Goal: Task Accomplishment & Management: Use online tool/utility

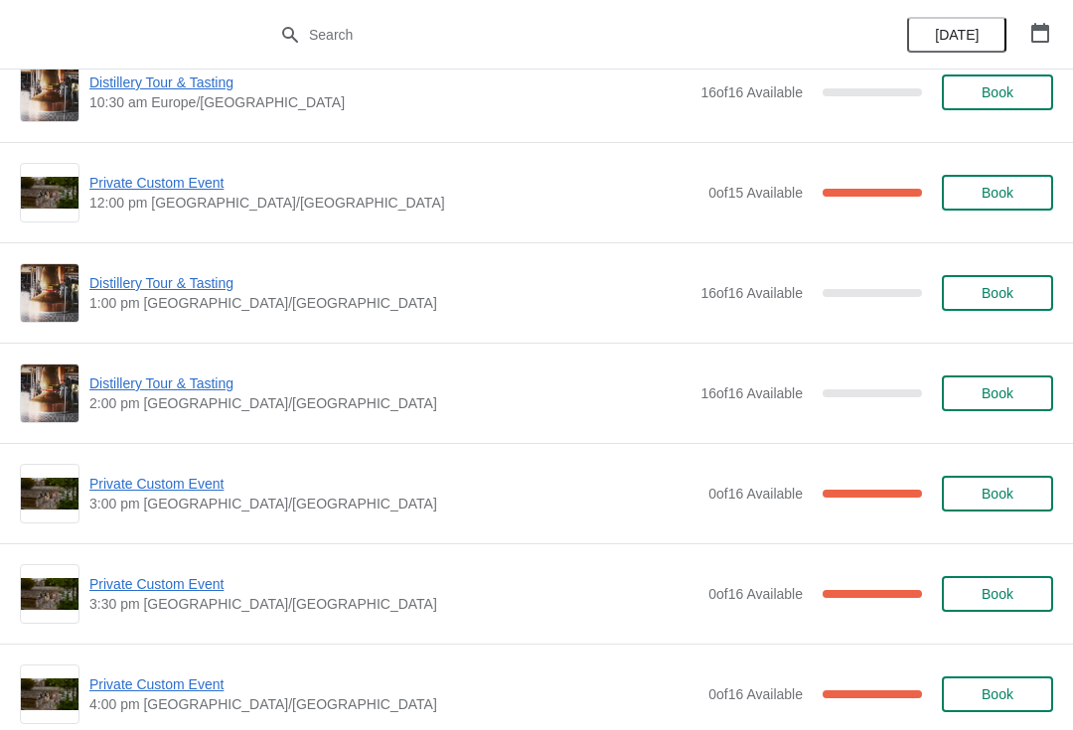
scroll to position [579, 0]
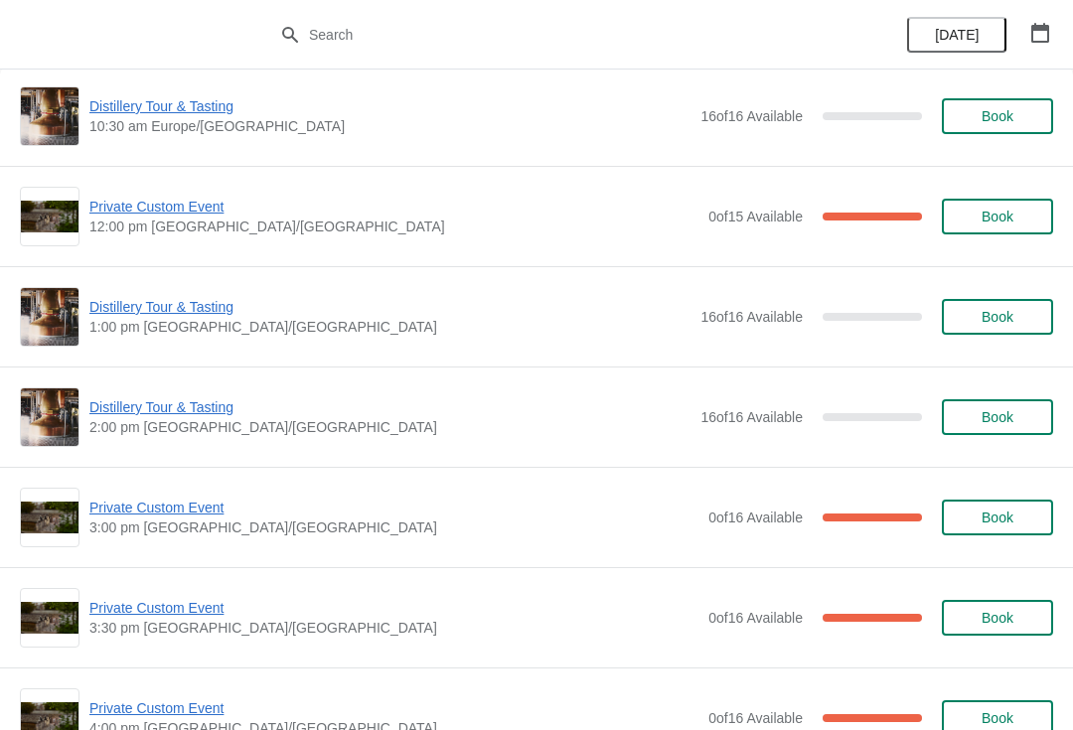
click at [509, 716] on span "Private Custom Event" at bounding box center [393, 708] width 609 height 20
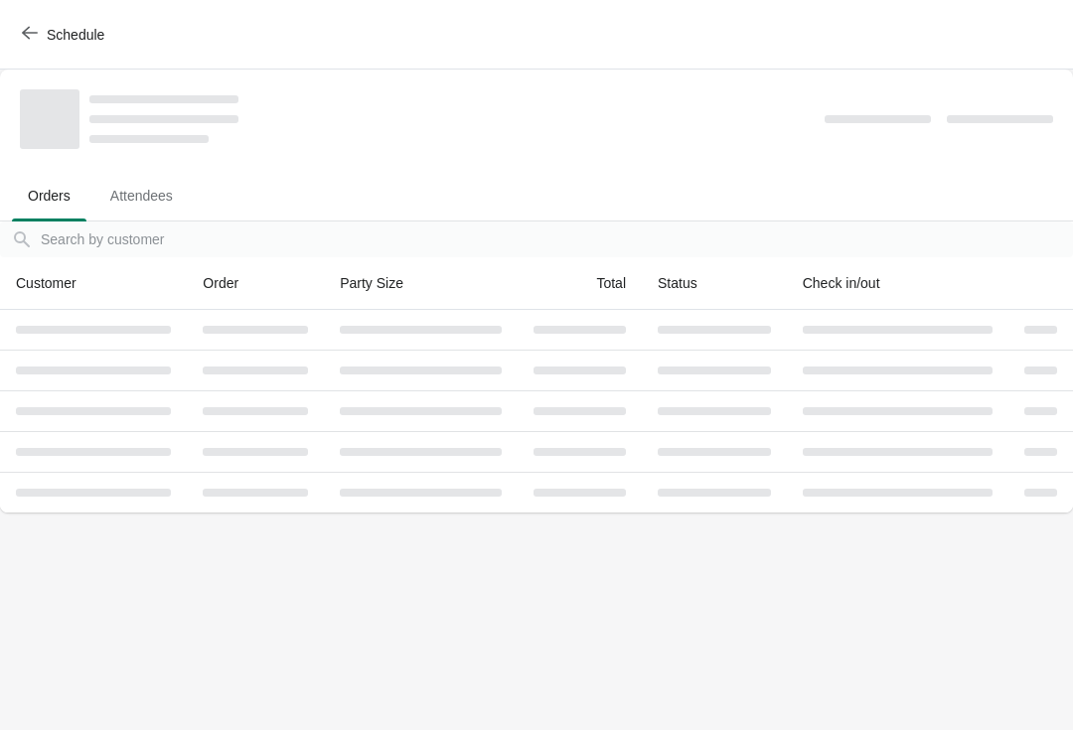
scroll to position [0, 0]
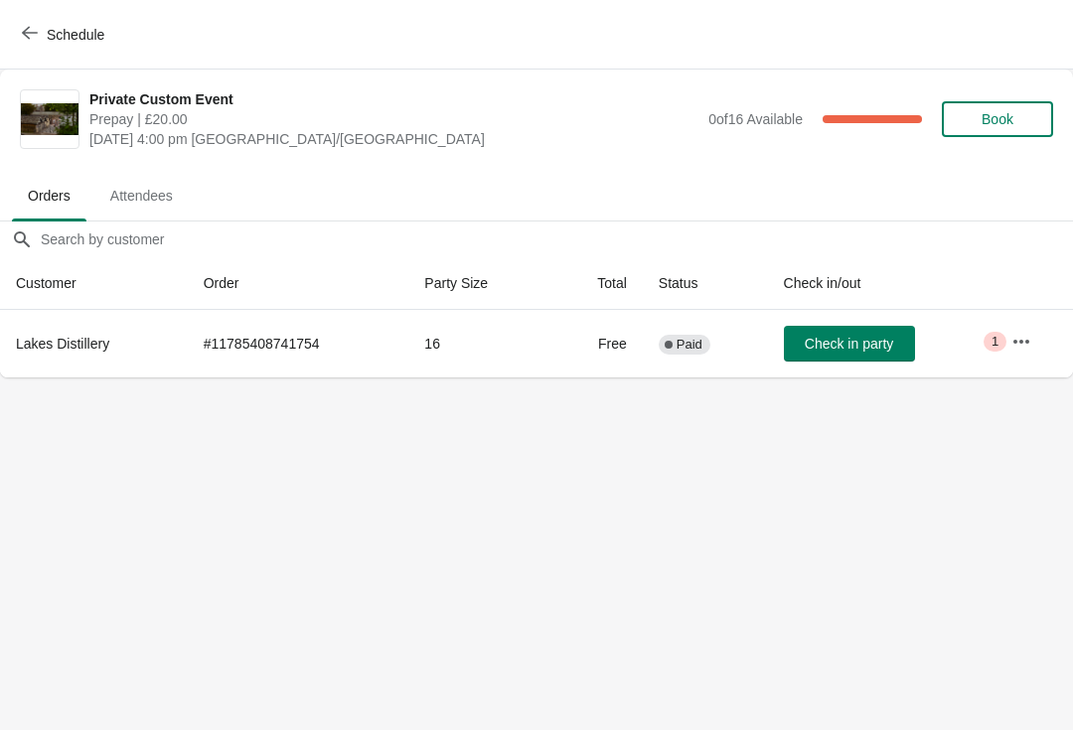
click at [12, 37] on button "Schedule" at bounding box center [65, 35] width 110 height 36
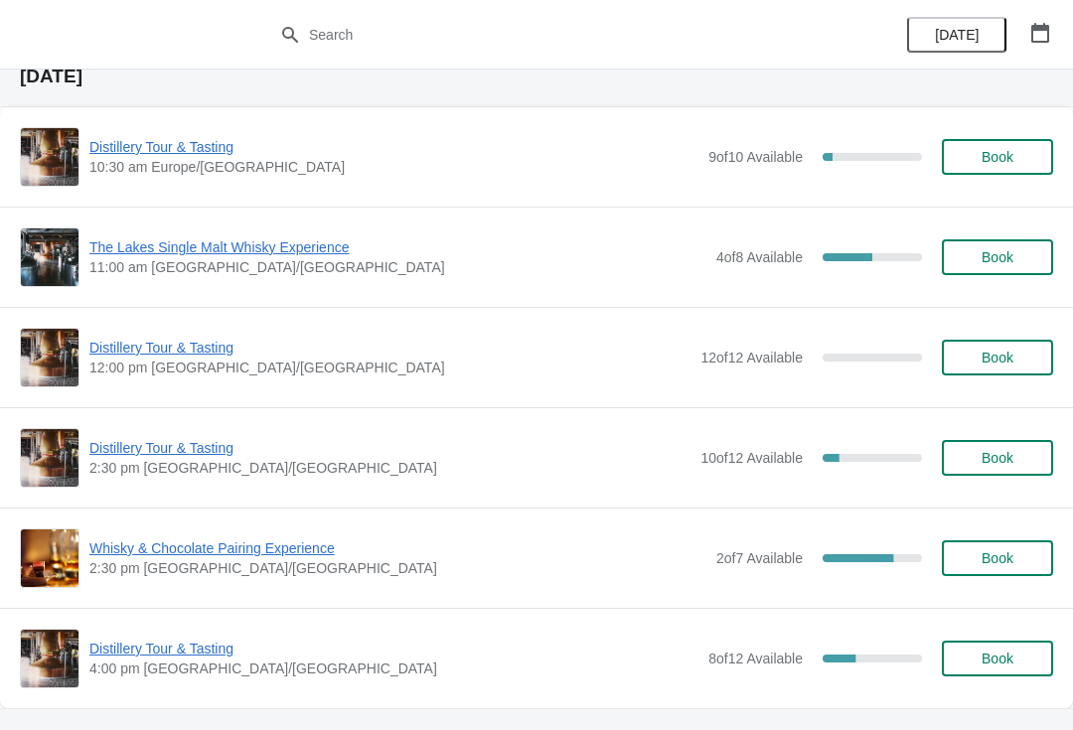
scroll to position [1388, 0]
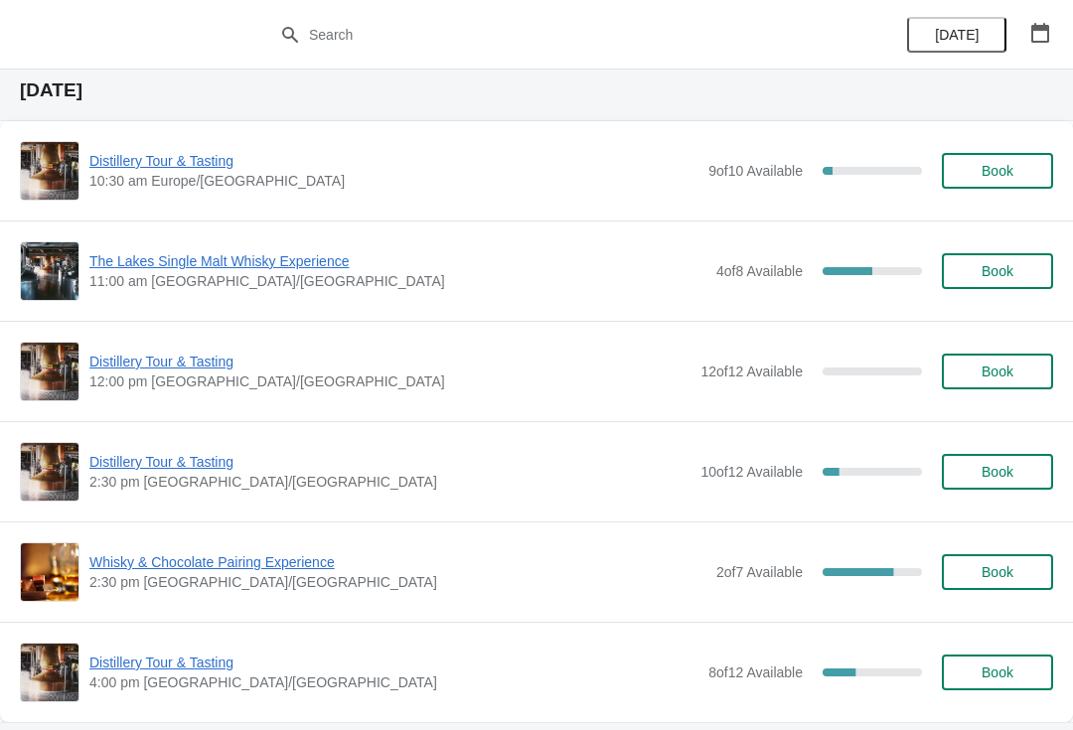
click at [138, 459] on span "Distillery Tour & Tasting" at bounding box center [389, 462] width 601 height 20
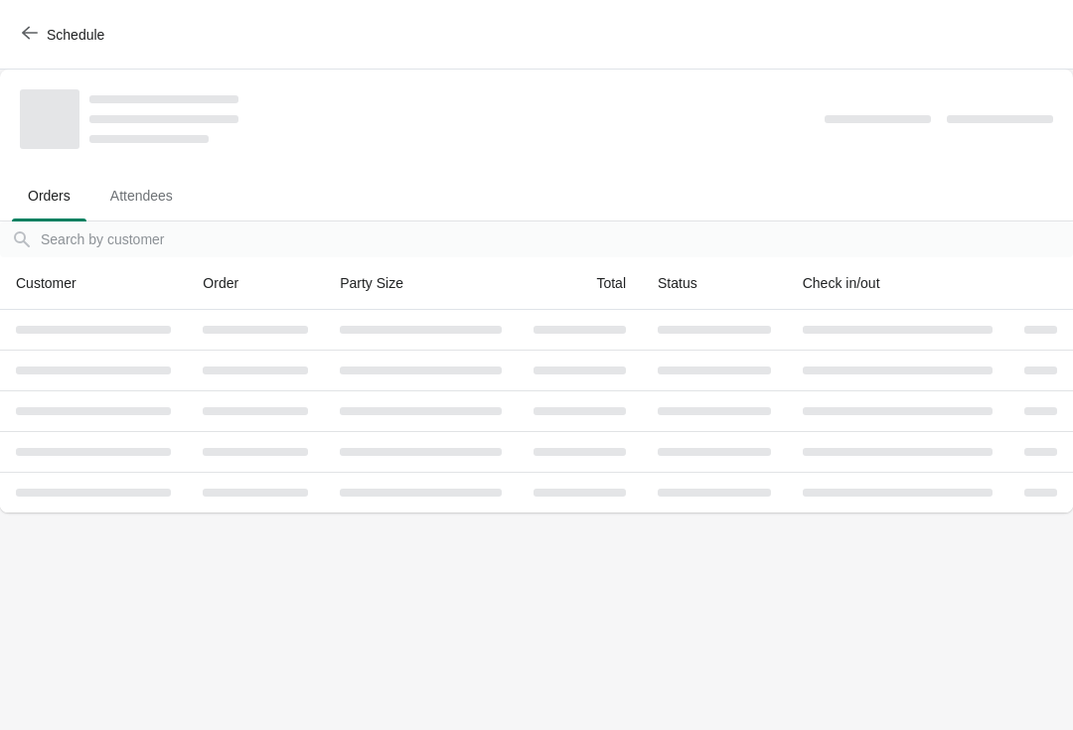
scroll to position [0, 0]
click at [36, 27] on icon "button" at bounding box center [30, 33] width 16 height 16
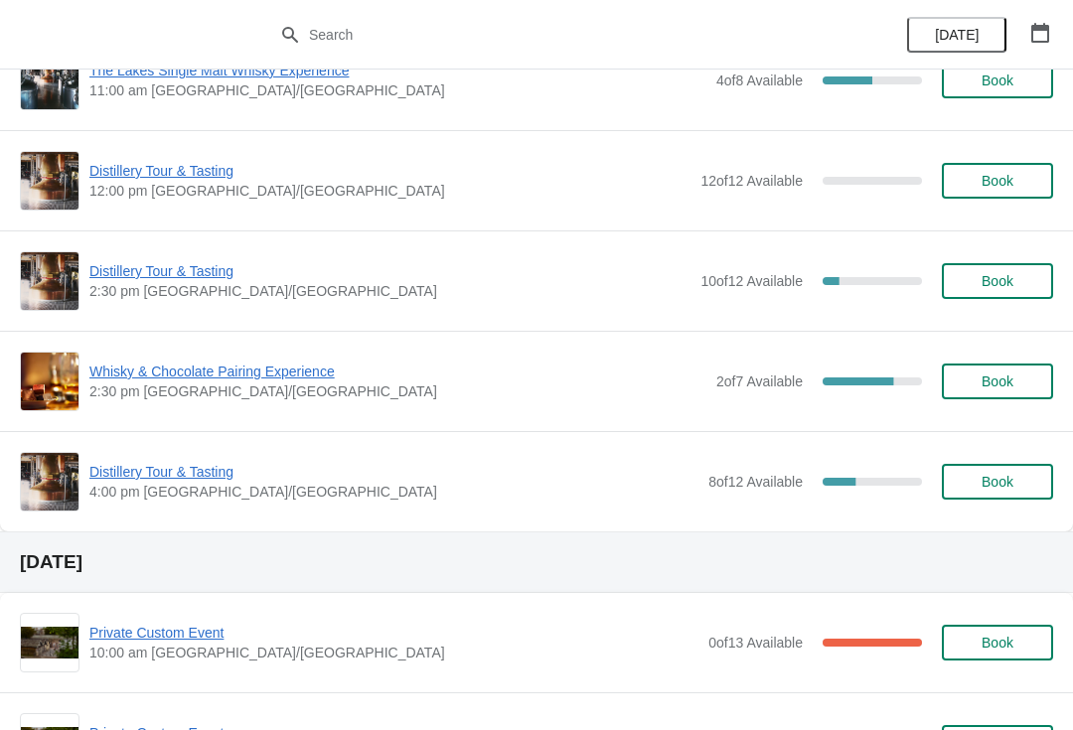
scroll to position [1587, 0]
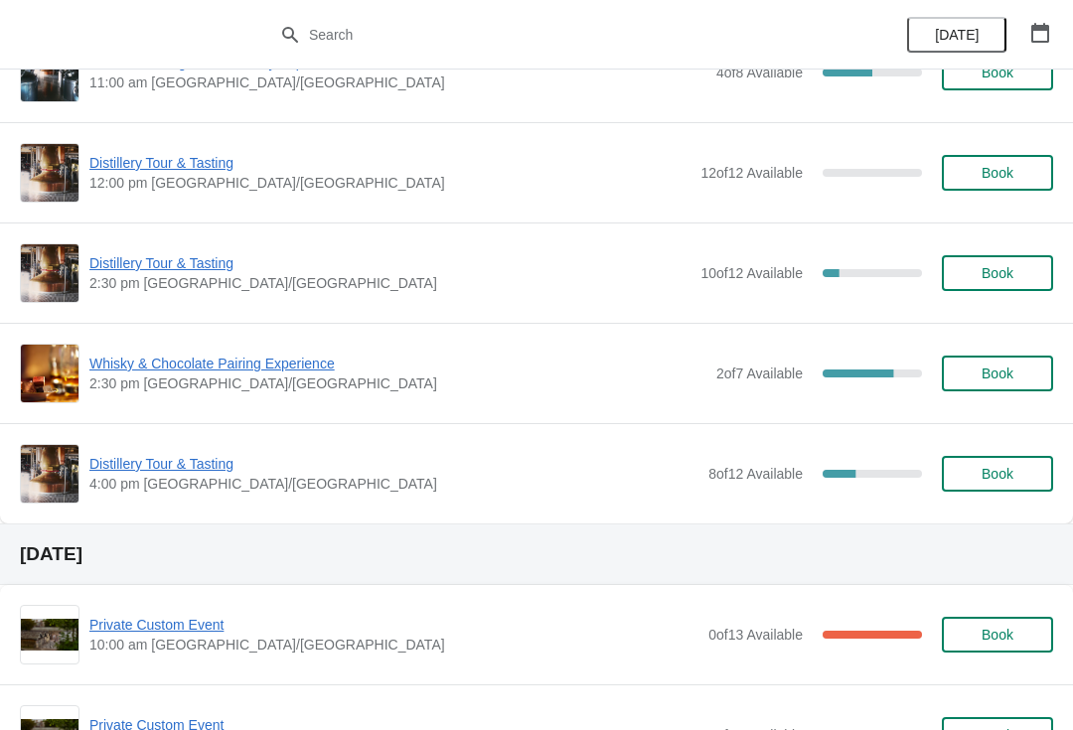
click at [126, 269] on span "Distillery Tour & Tasting" at bounding box center [389, 263] width 601 height 20
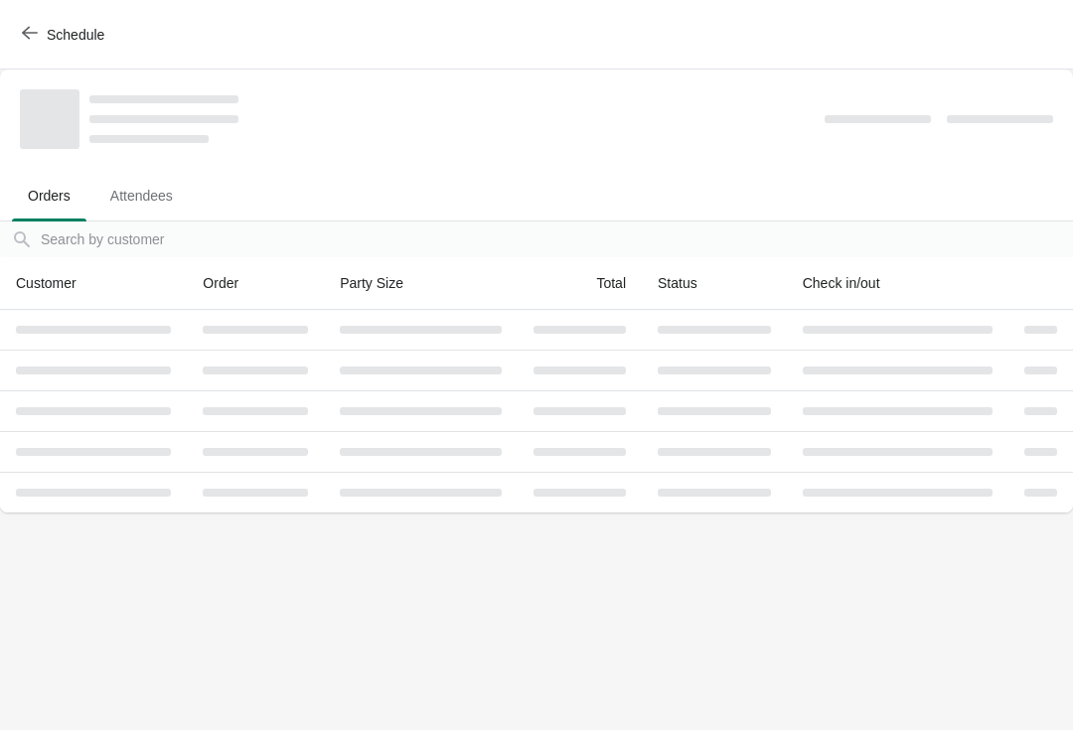
scroll to position [0, 0]
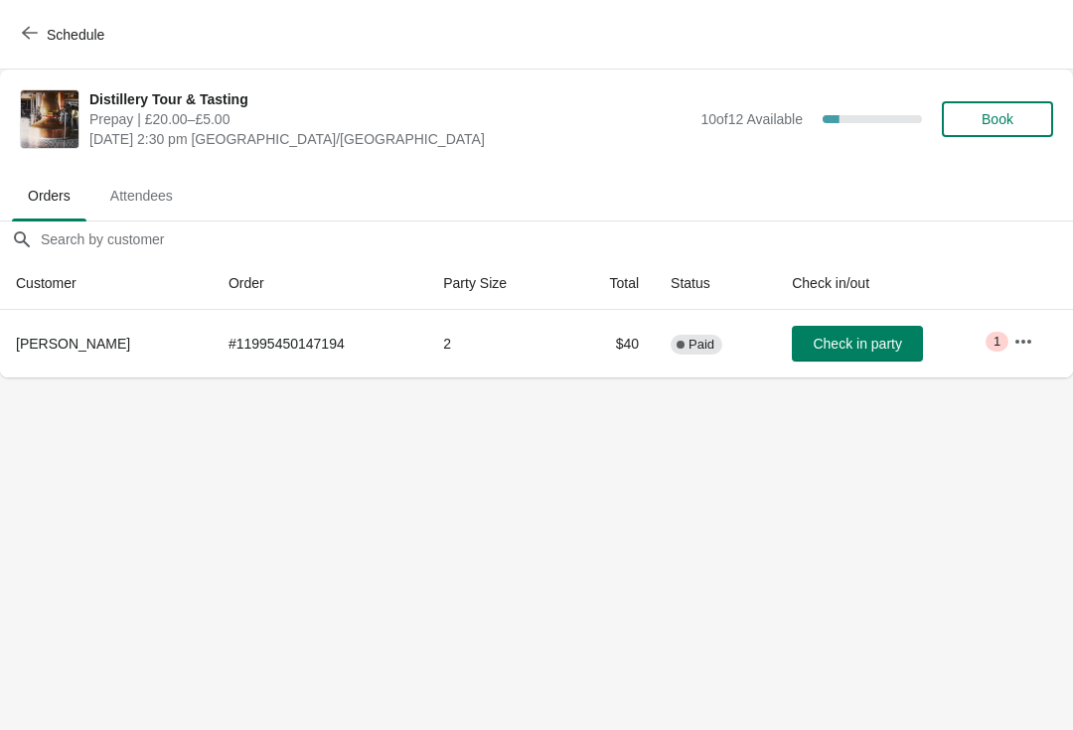
click at [1008, 339] on button "button" at bounding box center [1023, 342] width 36 height 36
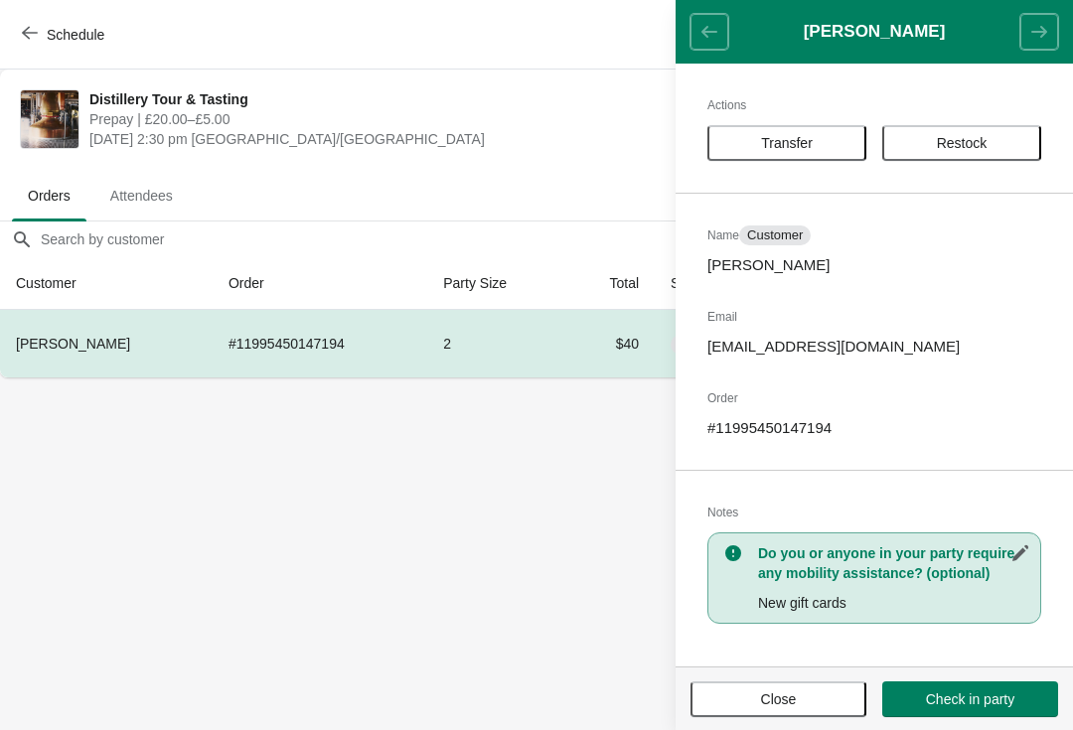
click at [759, 709] on button "Close" at bounding box center [778, 699] width 176 height 36
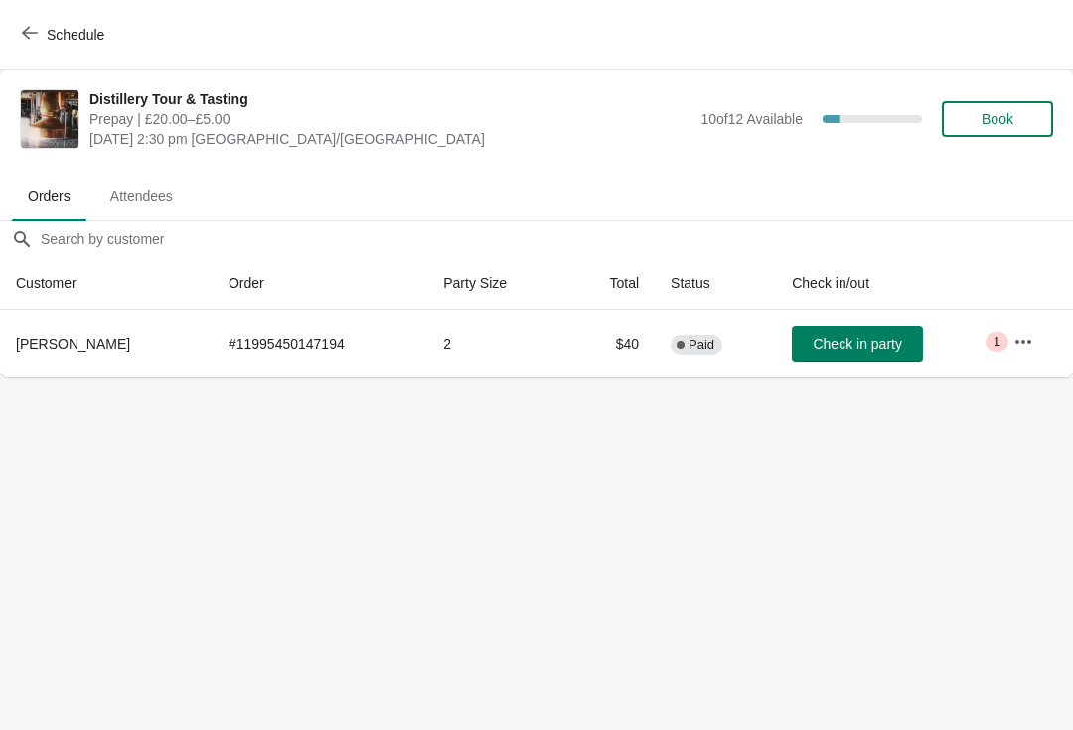
click at [23, 37] on icon "button" at bounding box center [30, 33] width 16 height 16
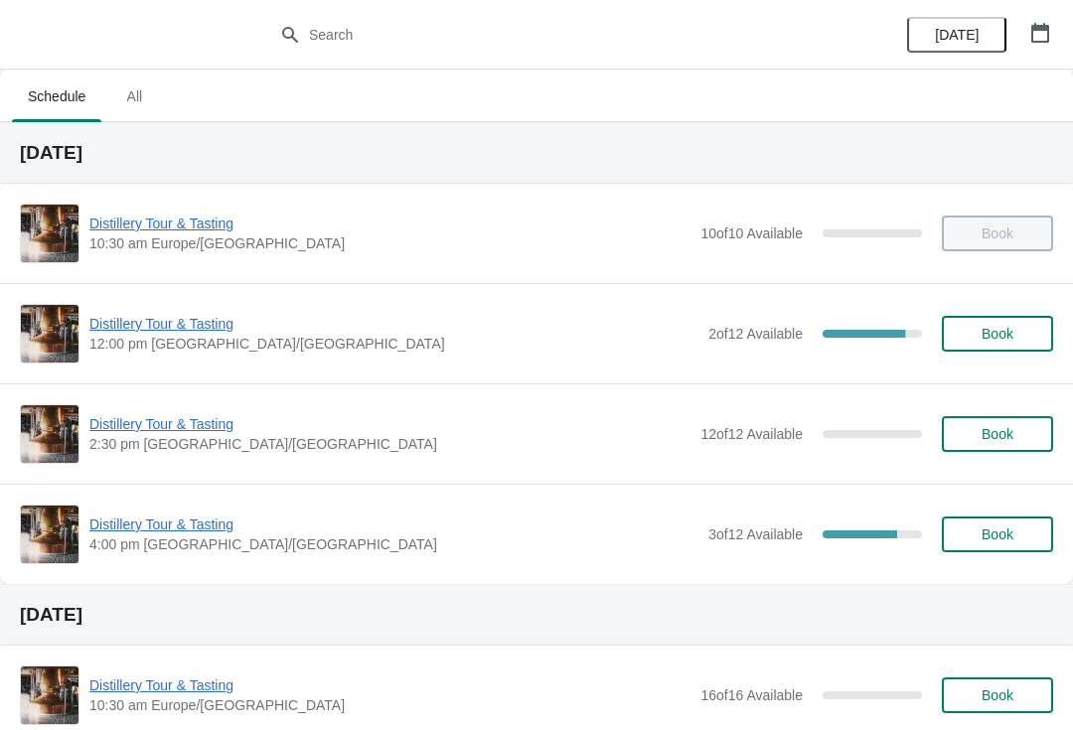
click at [141, 319] on span "Distillery Tour & Tasting" at bounding box center [393, 324] width 609 height 20
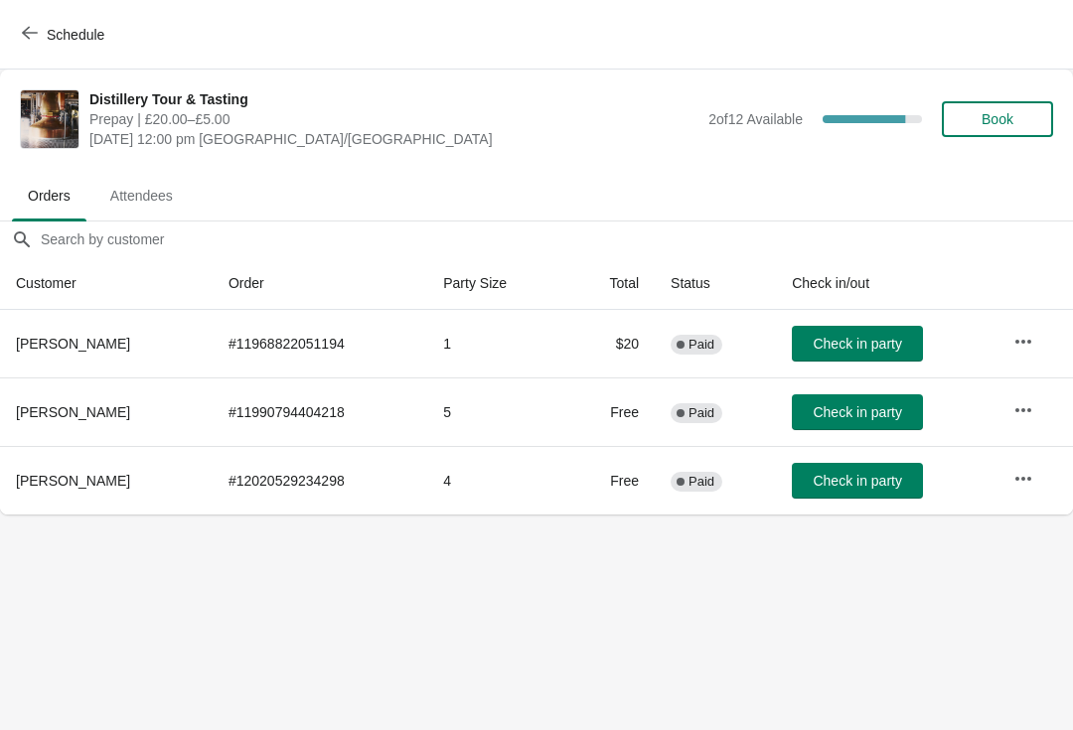
click at [1017, 336] on icon "button" at bounding box center [1023, 342] width 20 height 20
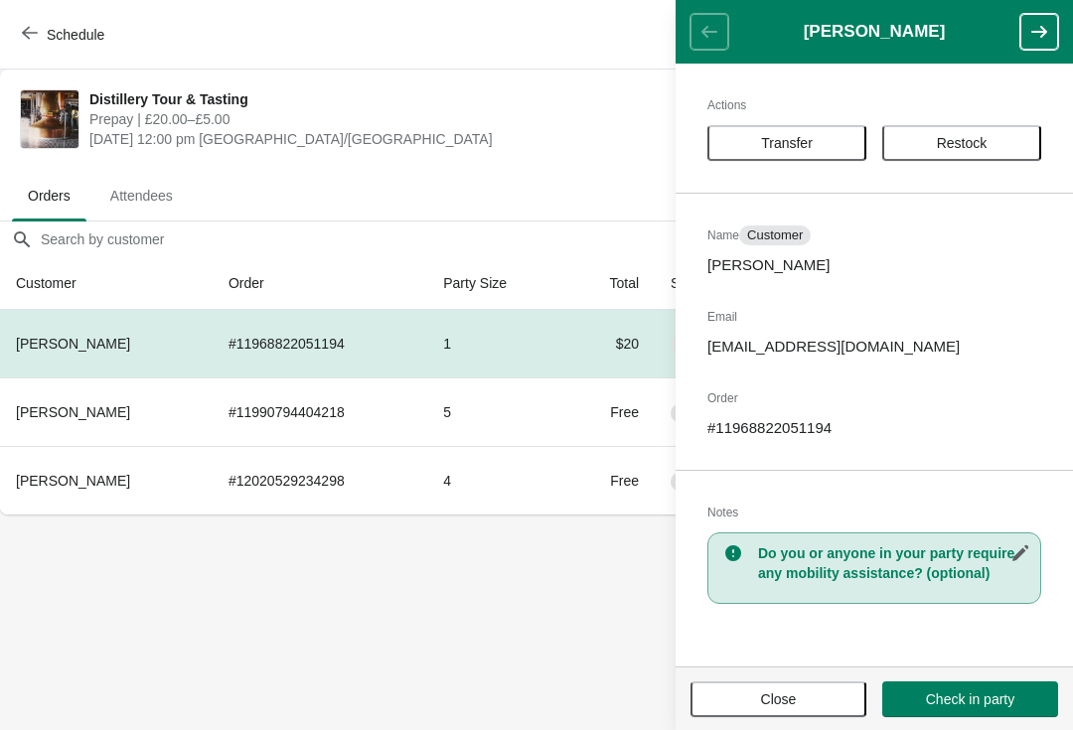
click at [784, 695] on span "Close" at bounding box center [779, 699] width 36 height 16
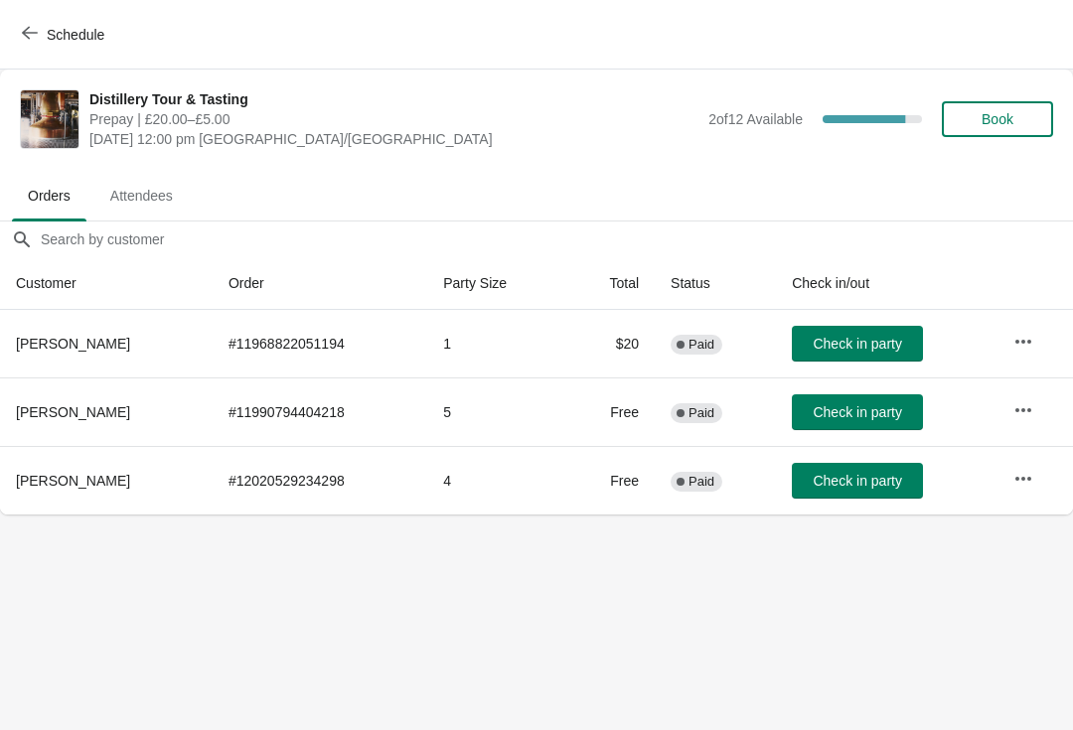
click at [854, 340] on span "Check in party" at bounding box center [857, 344] width 88 height 16
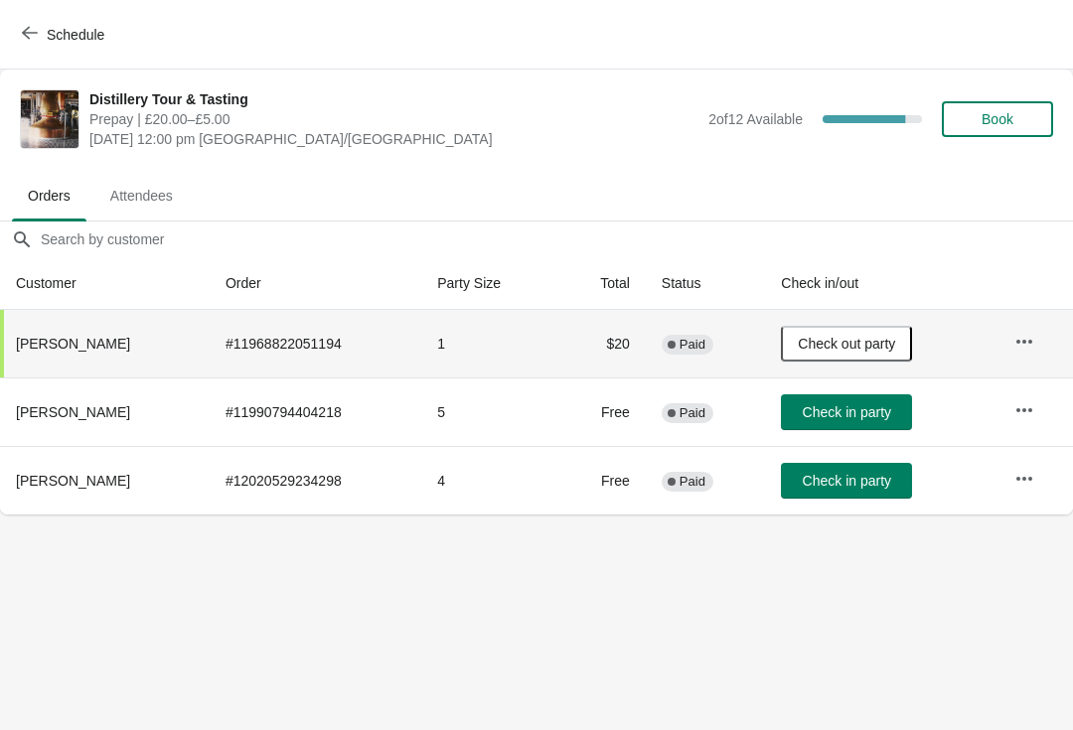
click at [40, 49] on button "Schedule" at bounding box center [65, 35] width 110 height 36
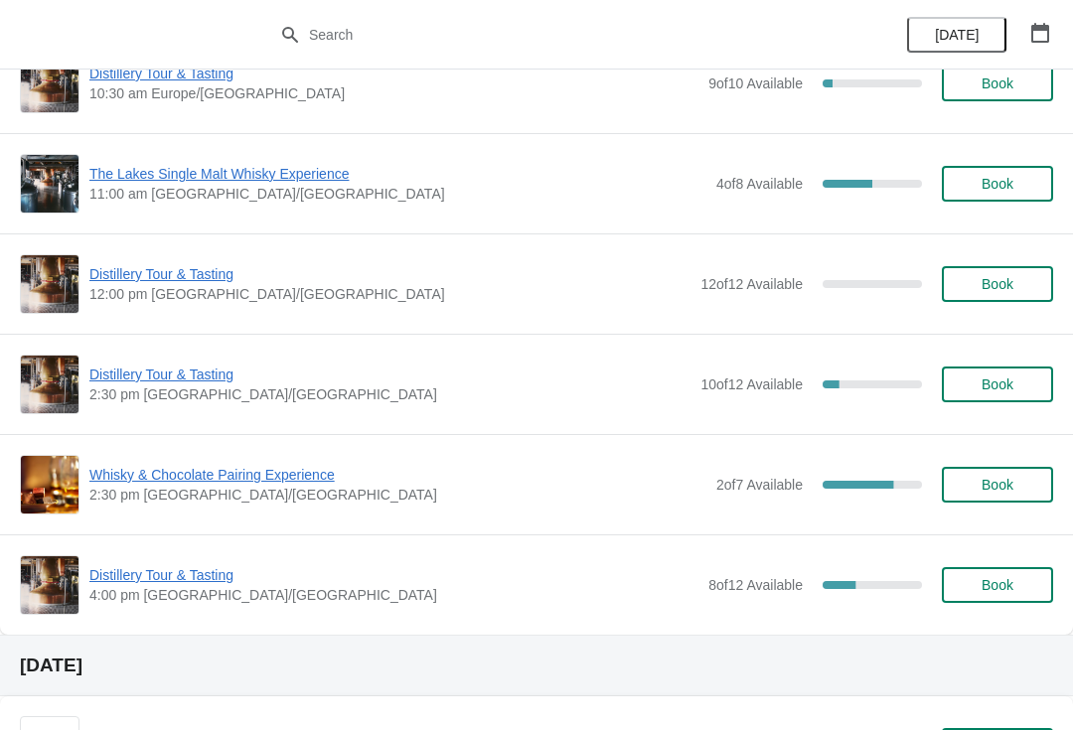
scroll to position [1474, 0]
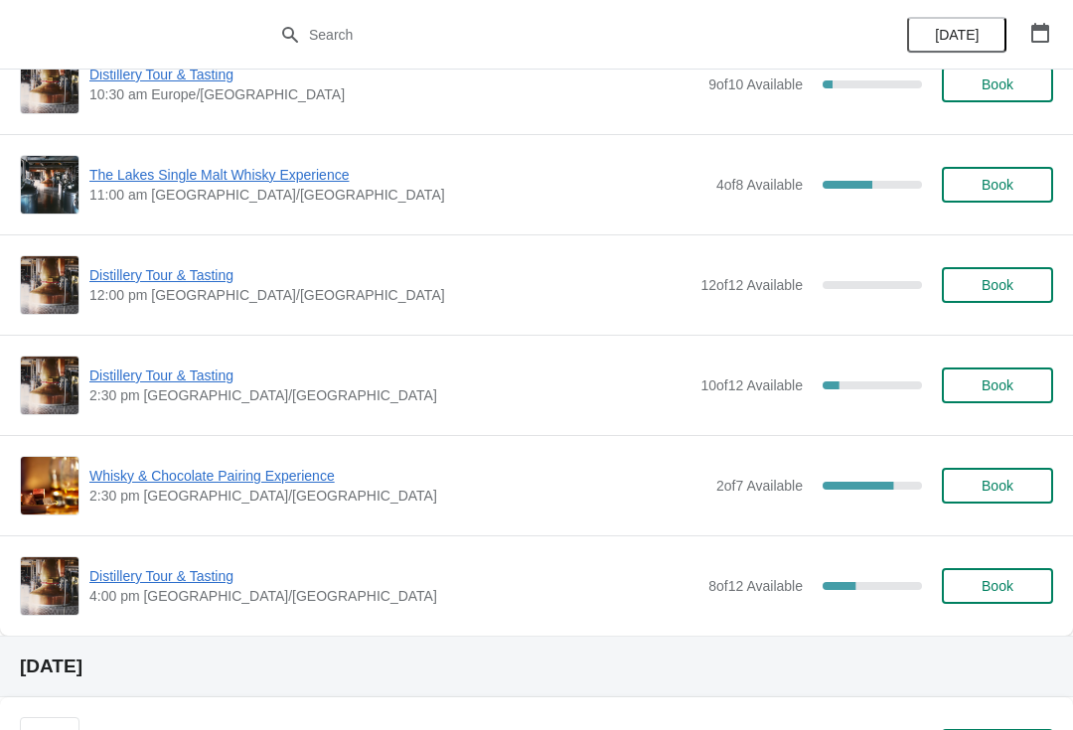
click at [175, 483] on span "Whisky & Chocolate Pairing Experience" at bounding box center [397, 476] width 617 height 20
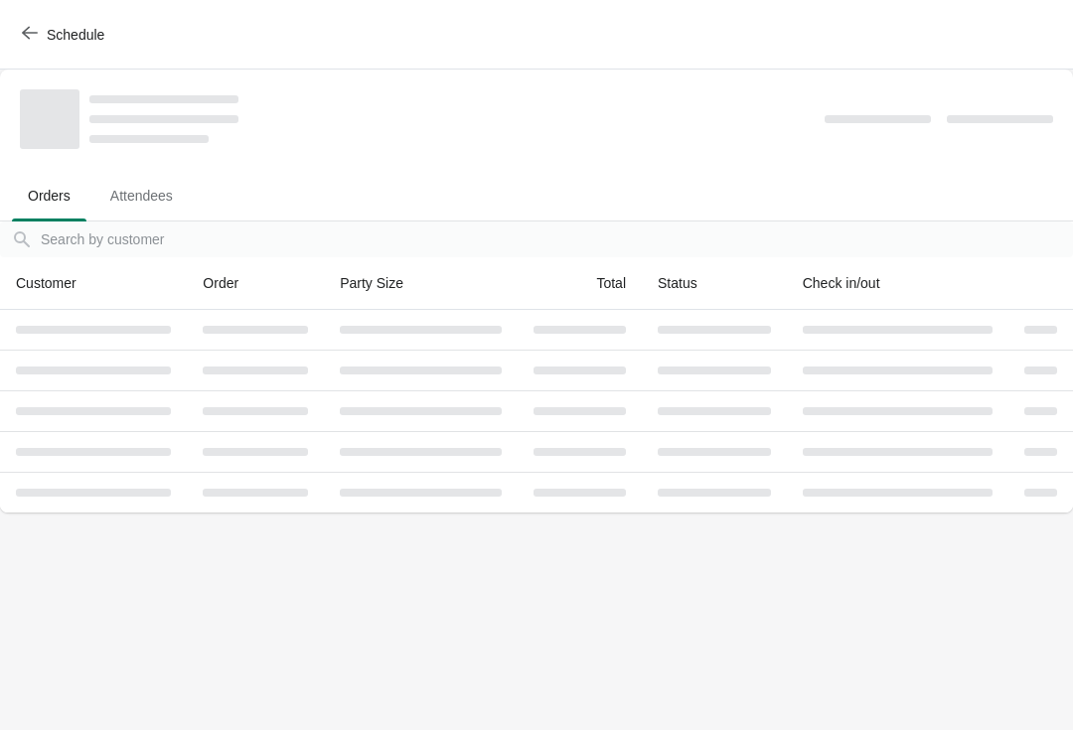
scroll to position [0, 0]
